Goal: Transaction & Acquisition: Purchase product/service

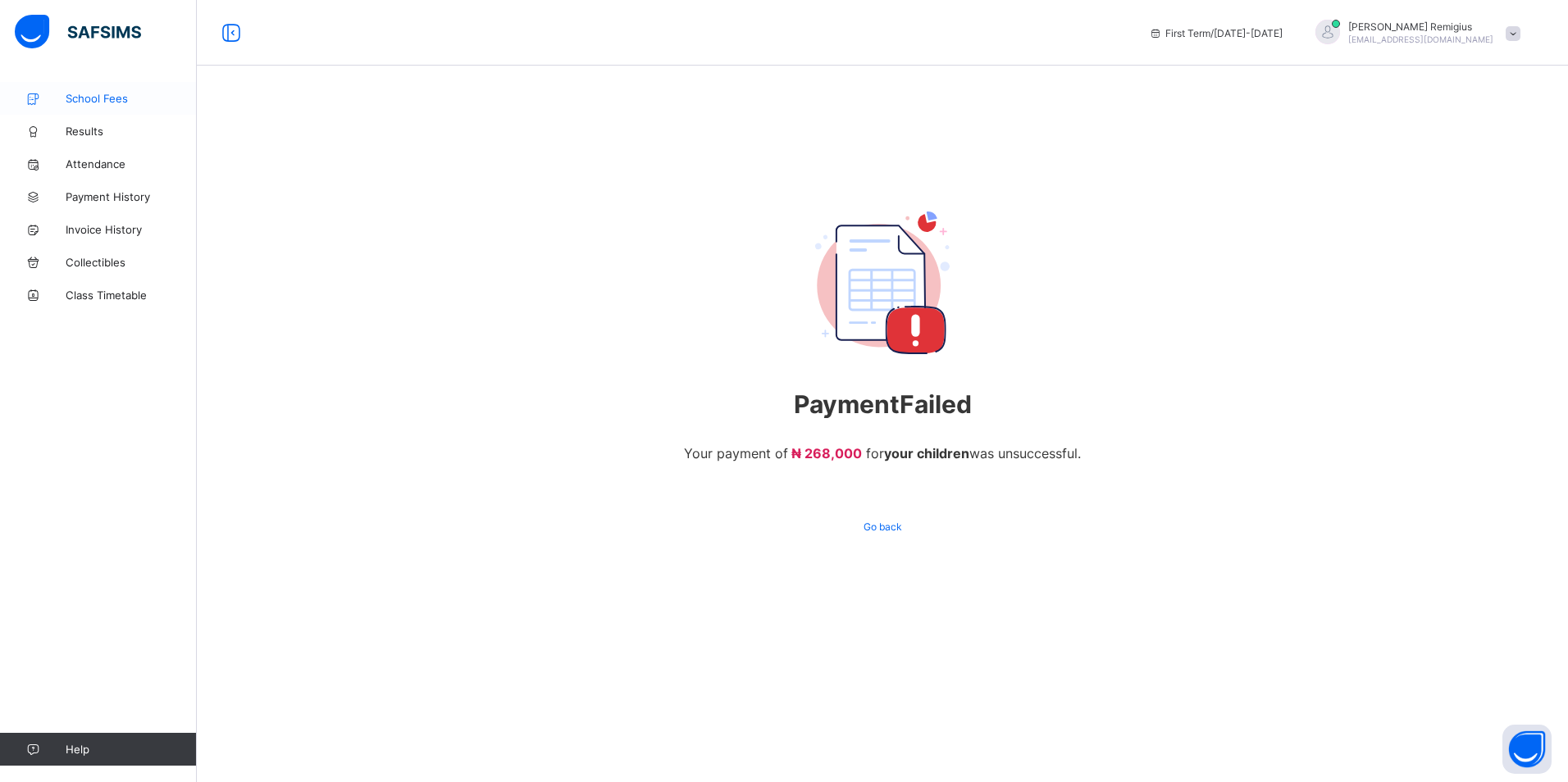
click at [94, 94] on span "School Fees" at bounding box center [131, 98] width 131 height 13
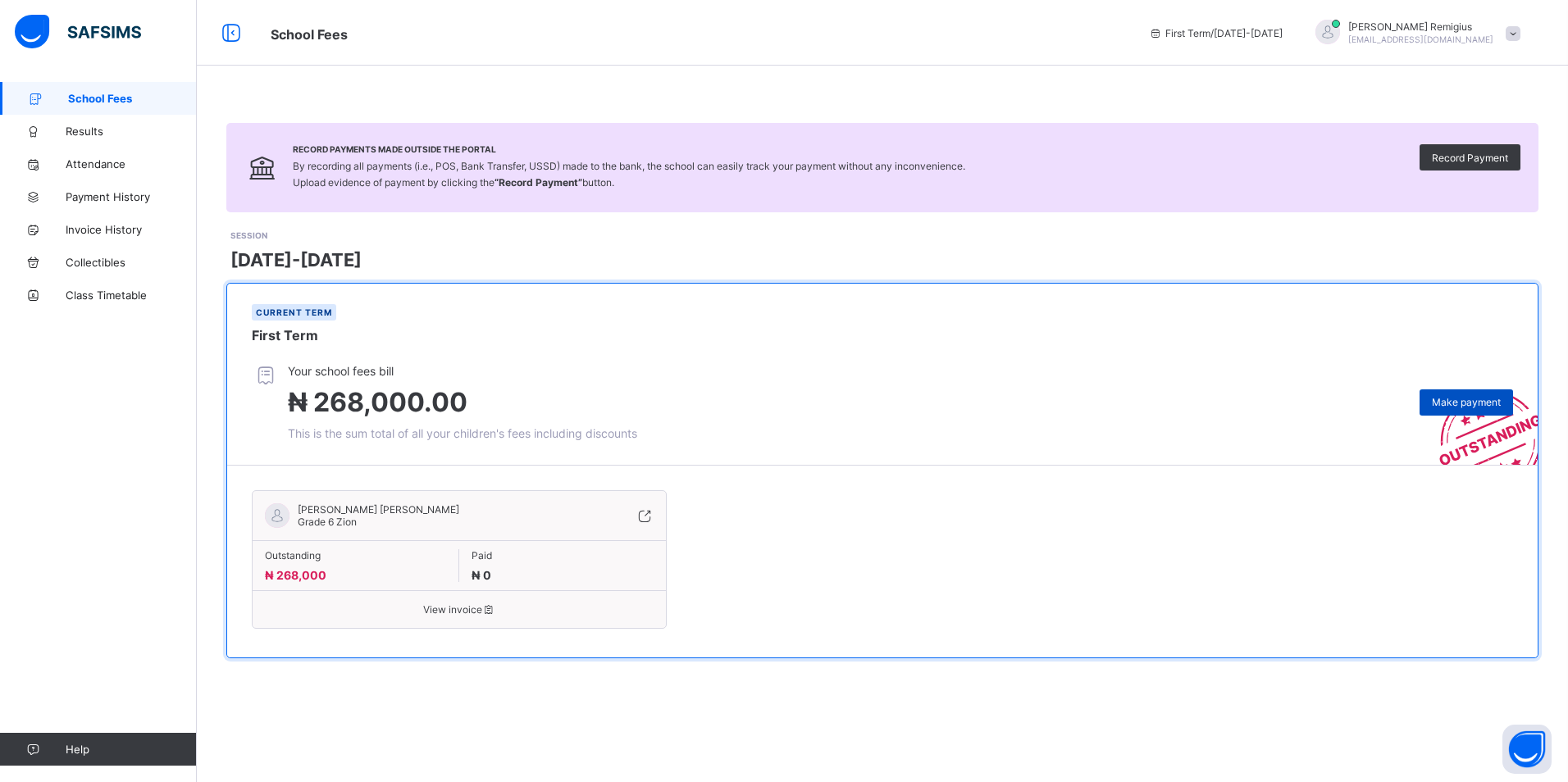
click at [1459, 403] on span "Make payment" at bounding box center [1466, 402] width 69 height 12
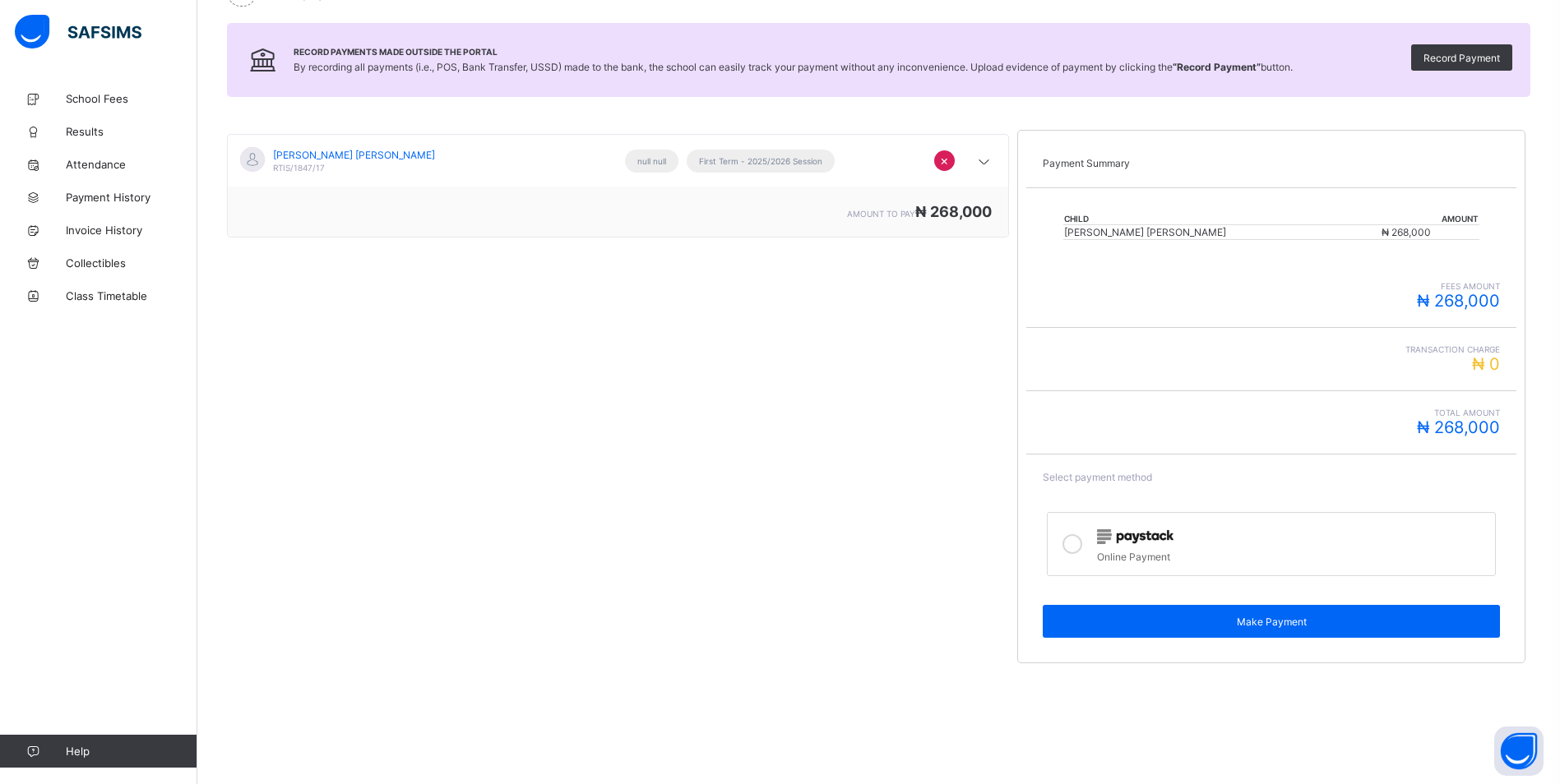
scroll to position [178, 0]
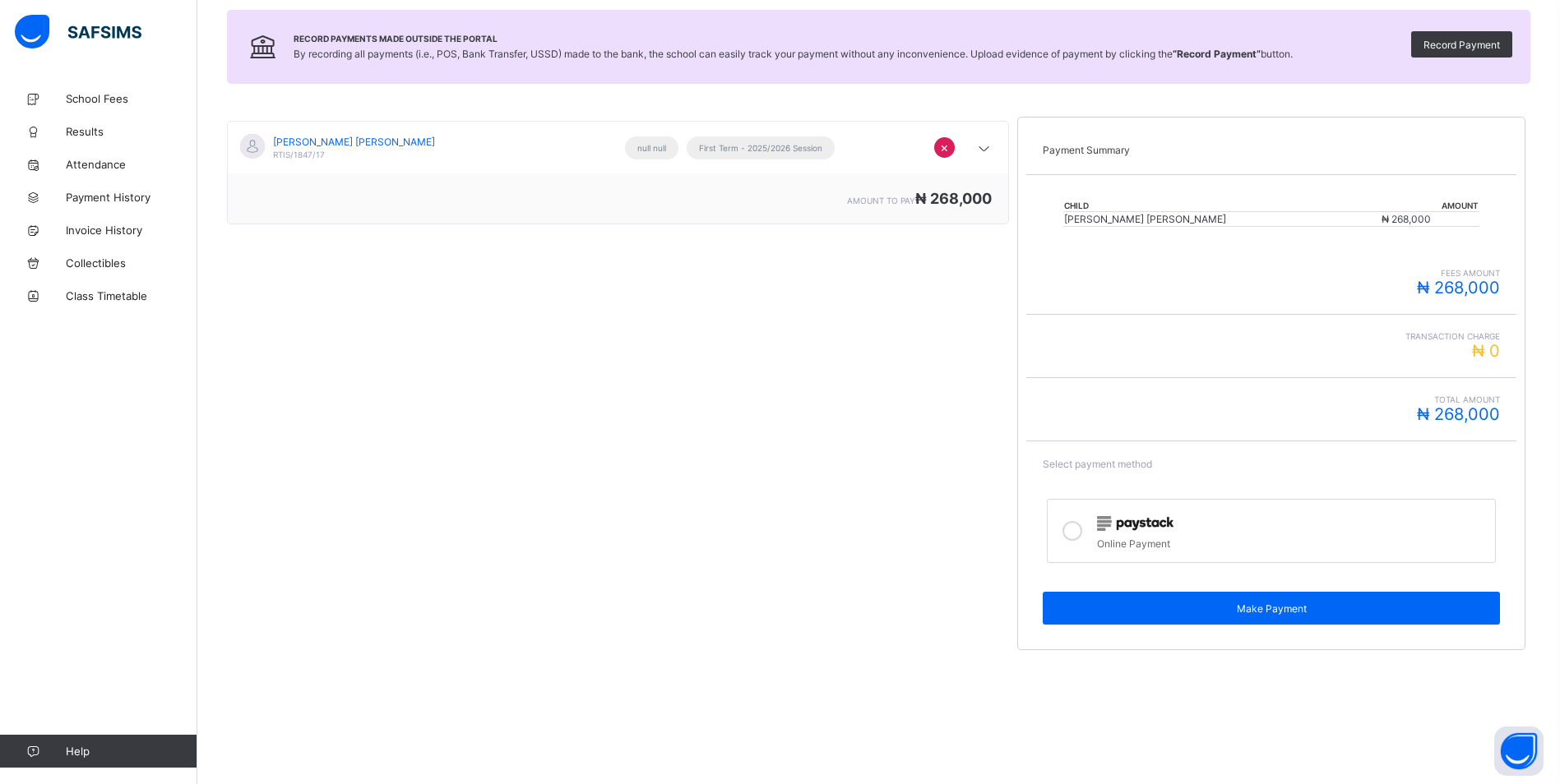
click at [1098, 544] on label "Online Payment" at bounding box center [1270, 531] width 449 height 64
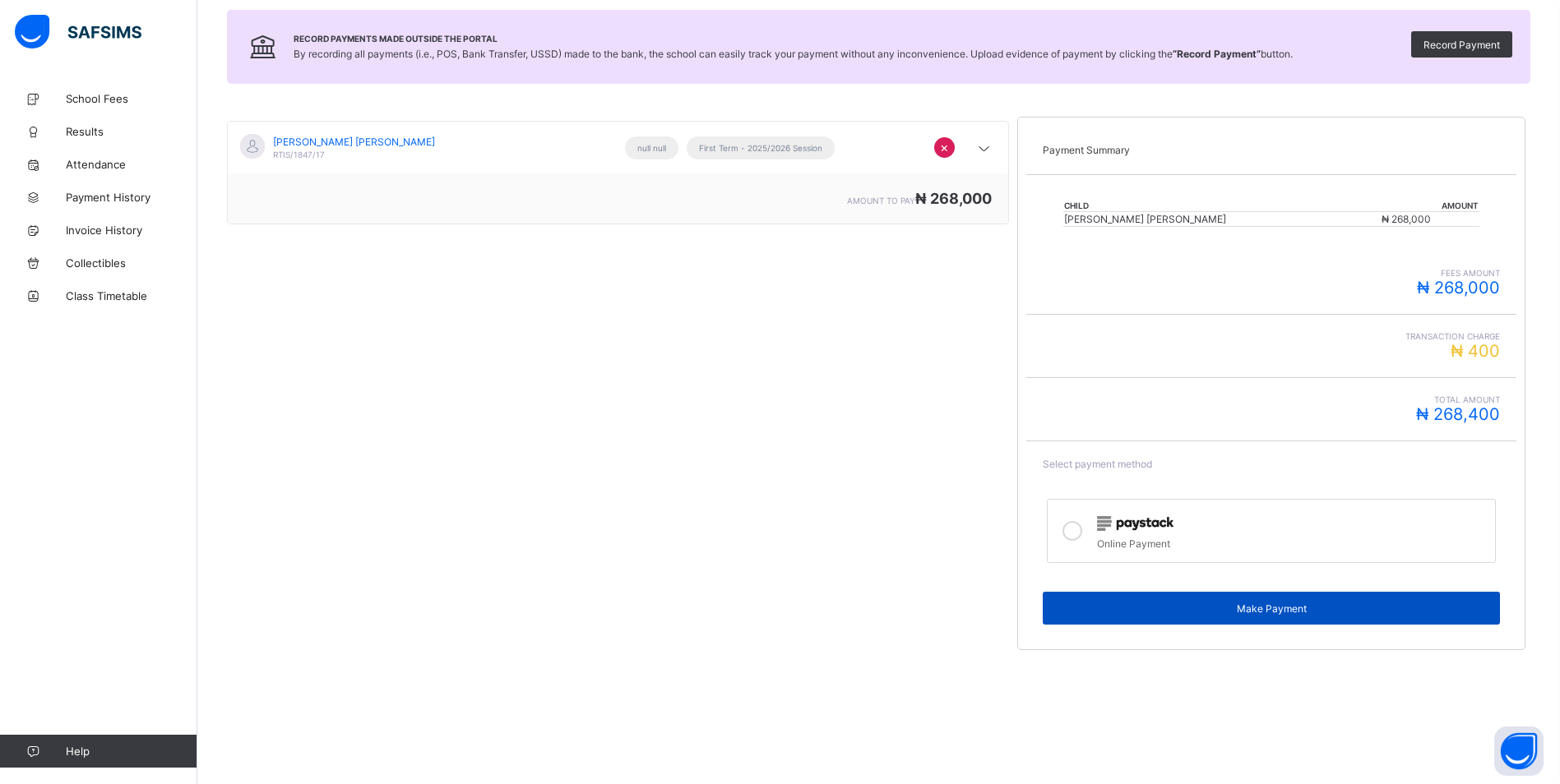
click at [1160, 604] on span "Make Payment" at bounding box center [1271, 609] width 433 height 12
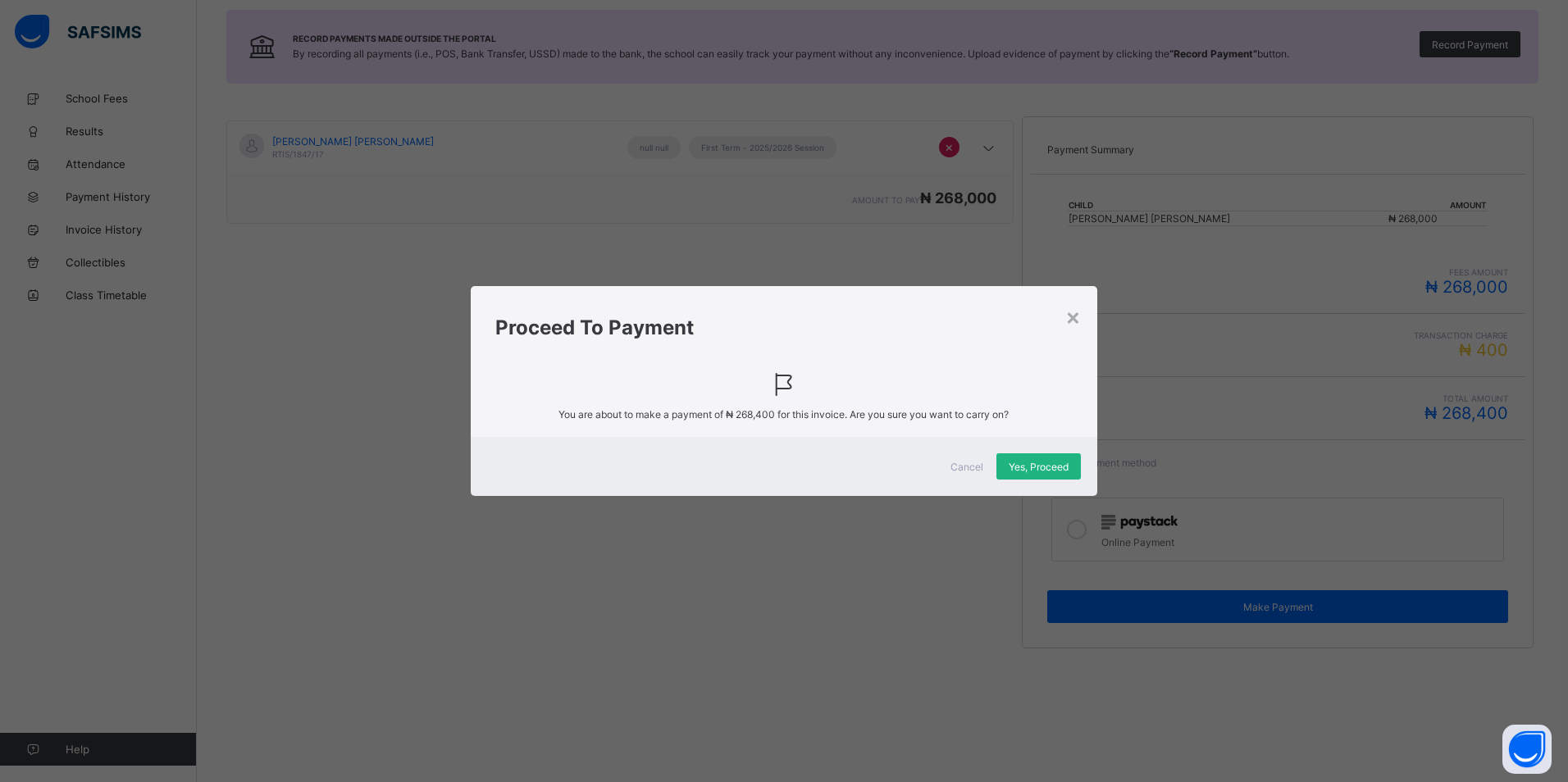
click at [1040, 466] on span "Yes, Proceed" at bounding box center [1039, 467] width 60 height 12
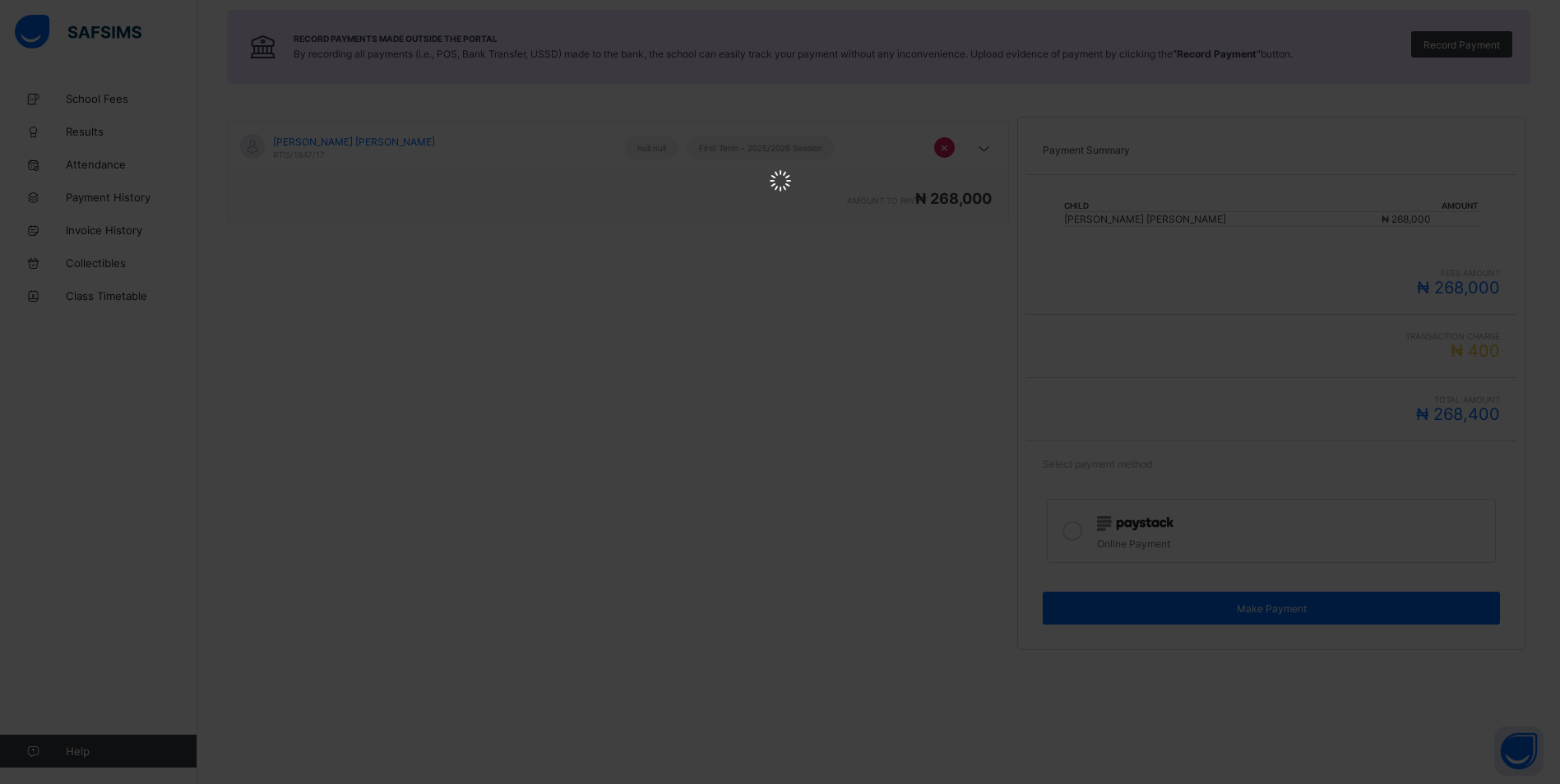
scroll to position [0, 0]
